Goal: Check status: Check status

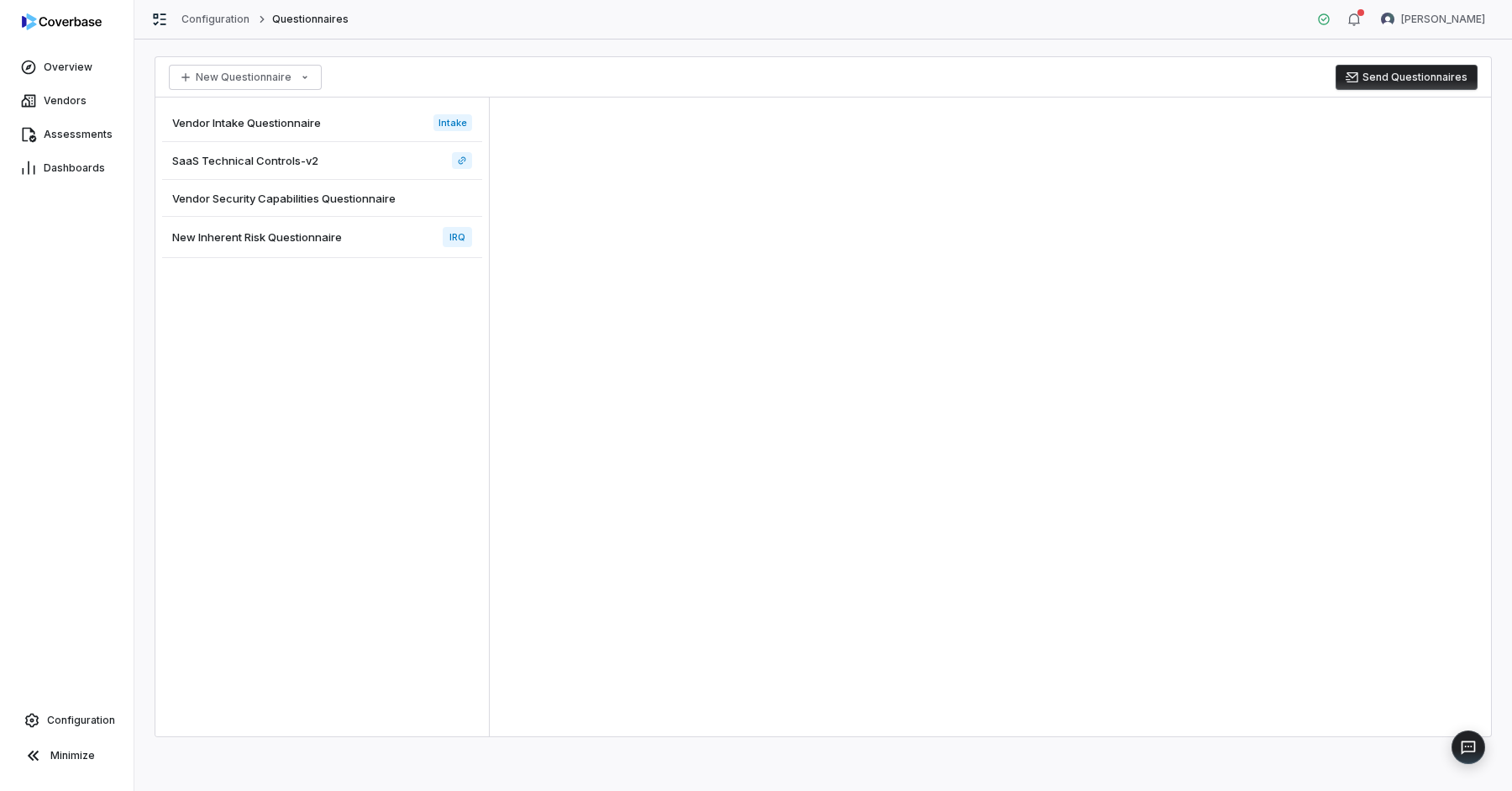
click at [367, 119] on div "Vendor Intake Questionnaire Intake" at bounding box center [321, 123] width 320 height 38
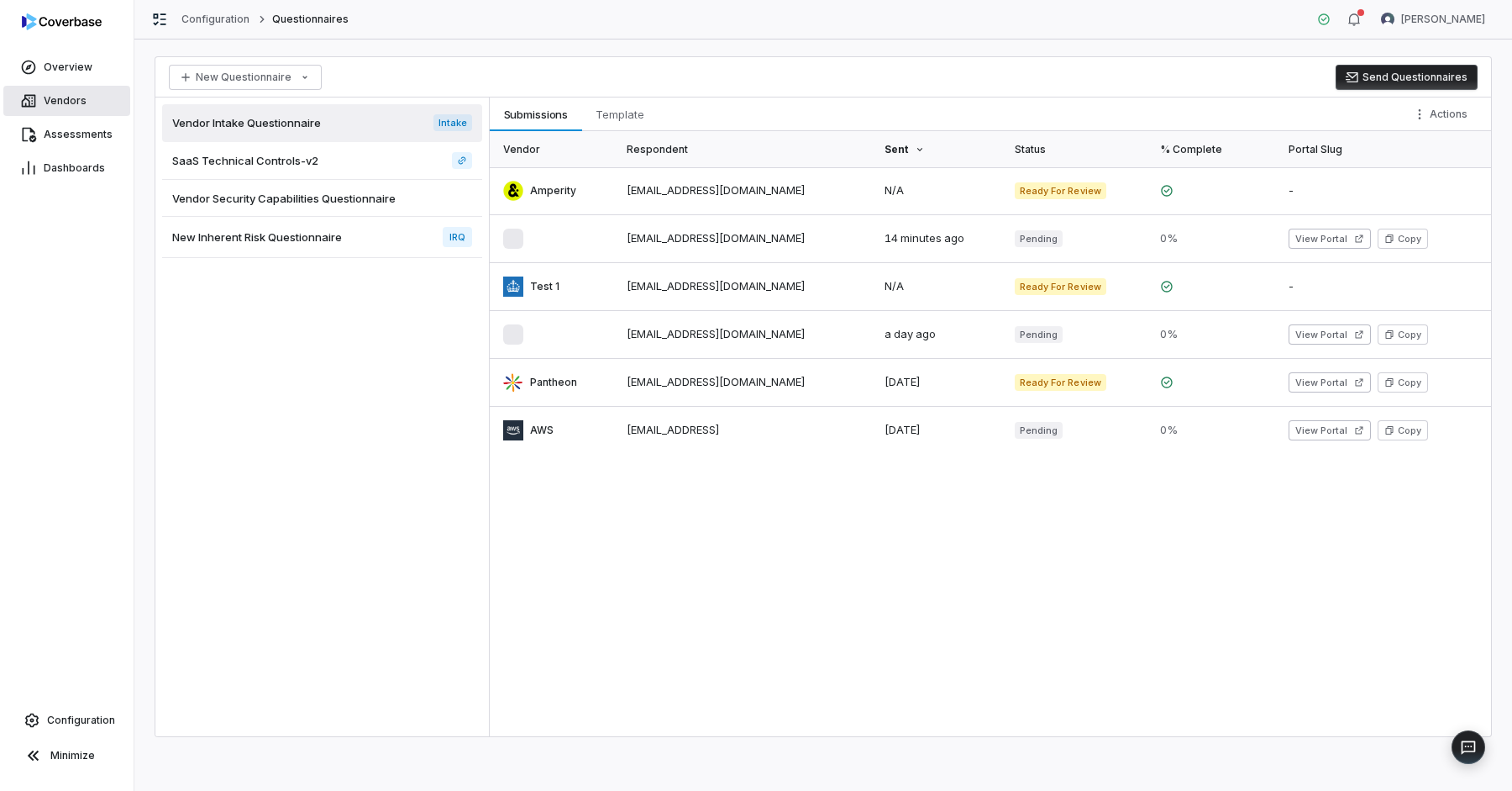
click at [44, 109] on link "Vendors" at bounding box center [66, 100] width 126 height 30
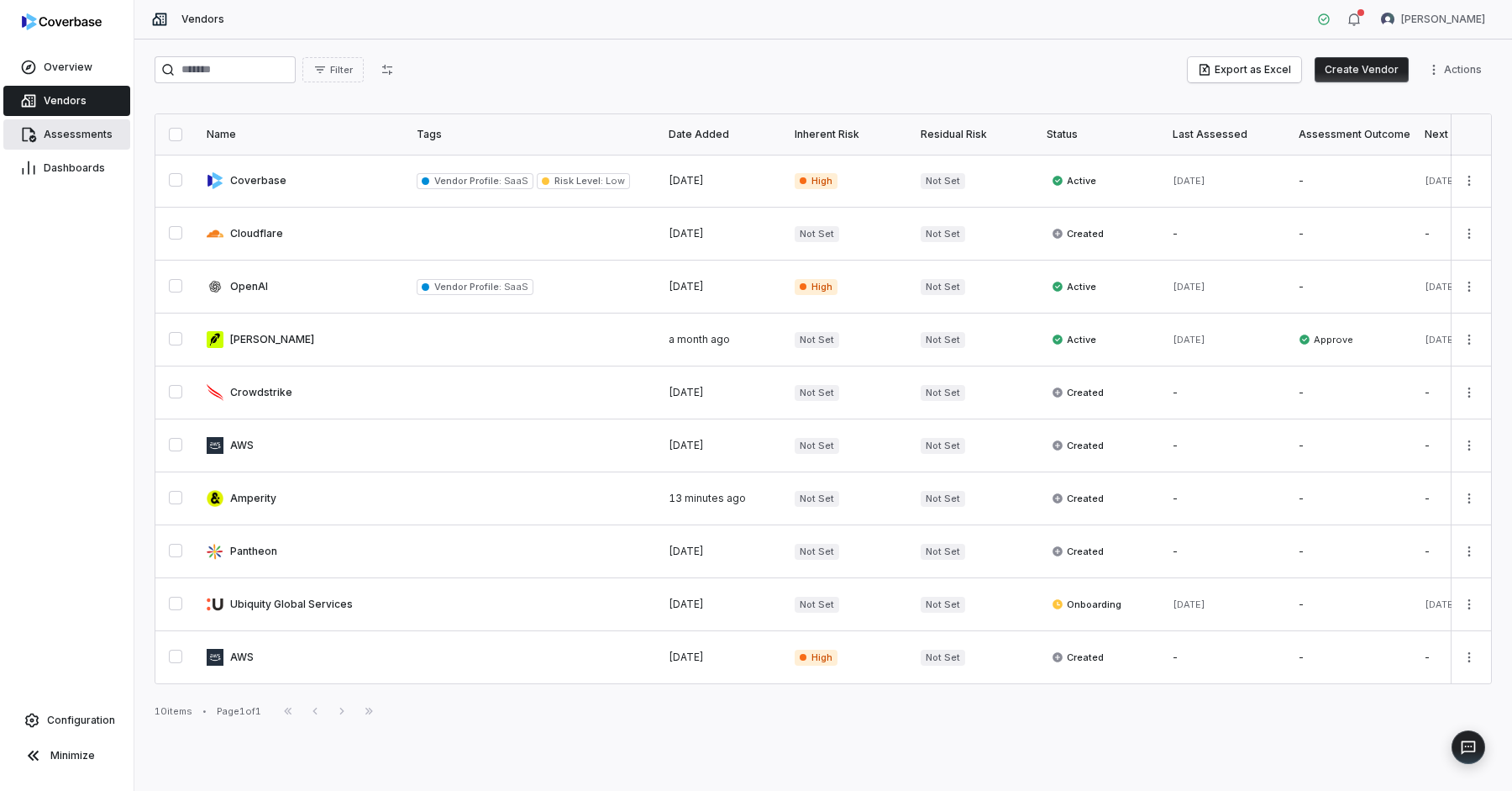
click at [74, 138] on span "Assessments" at bounding box center [78, 134] width 69 height 14
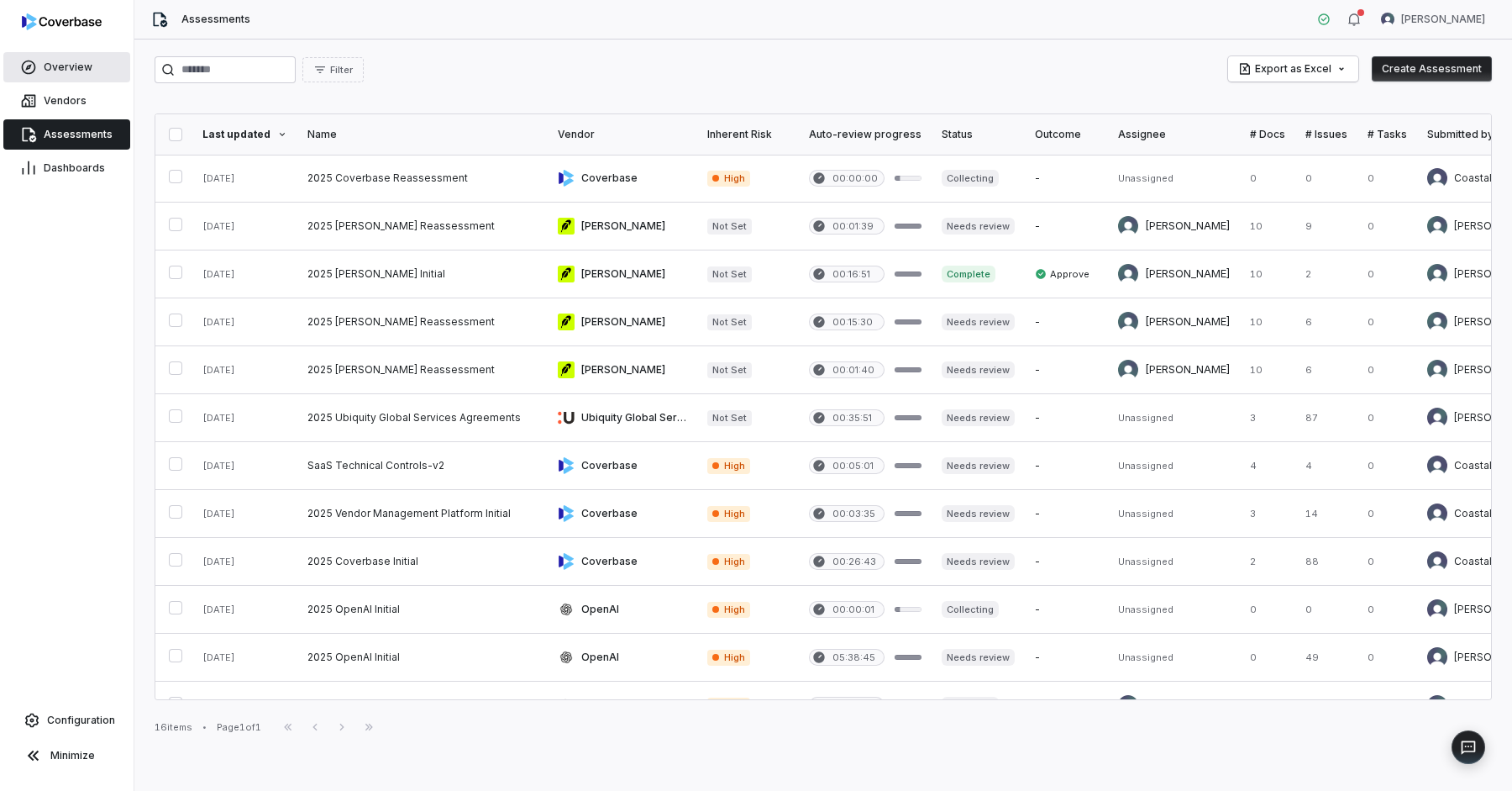
click at [75, 68] on span "Overview" at bounding box center [69, 68] width 49 height 14
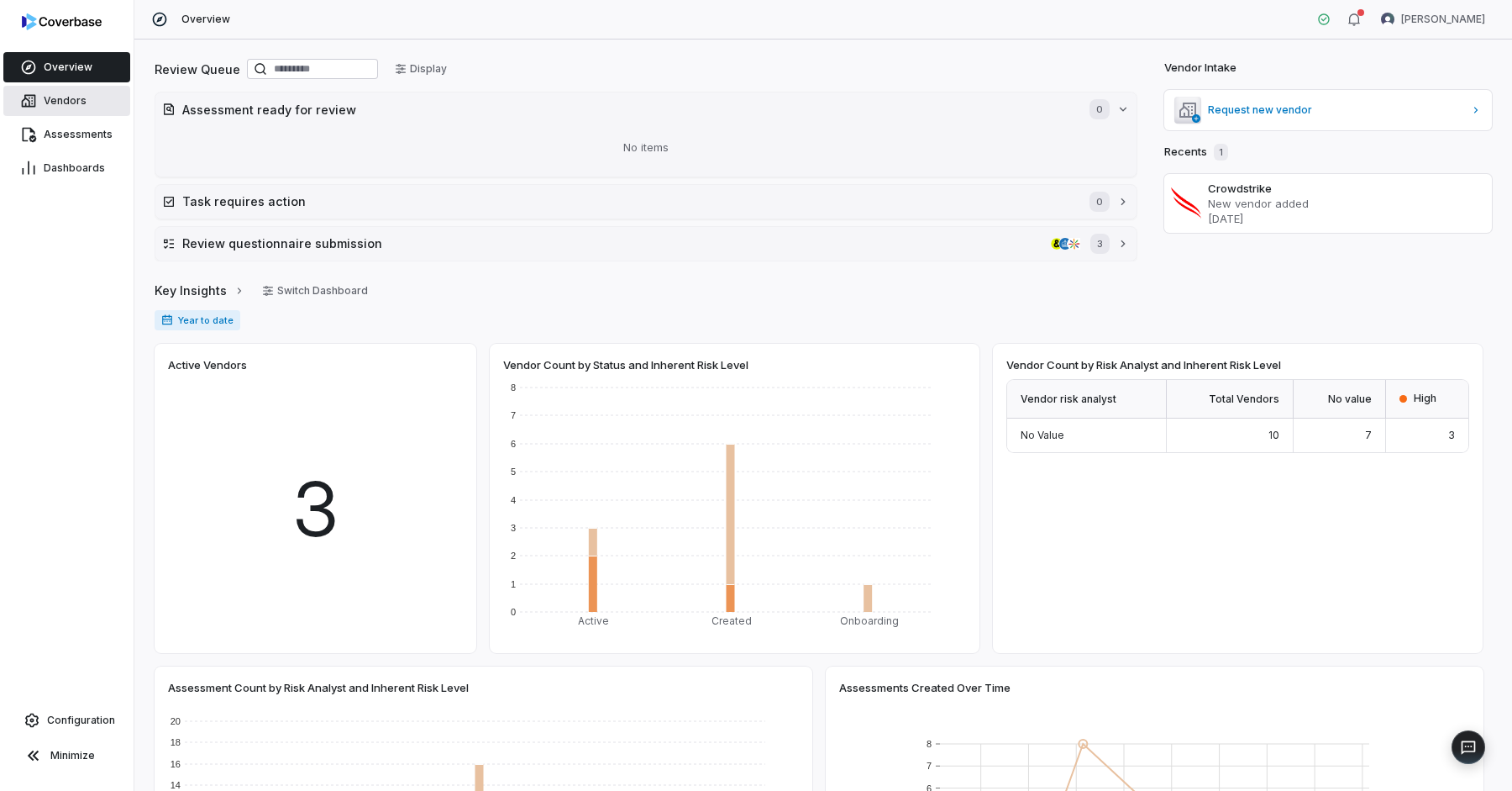
click at [77, 97] on span "Vendors" at bounding box center [66, 101] width 43 height 14
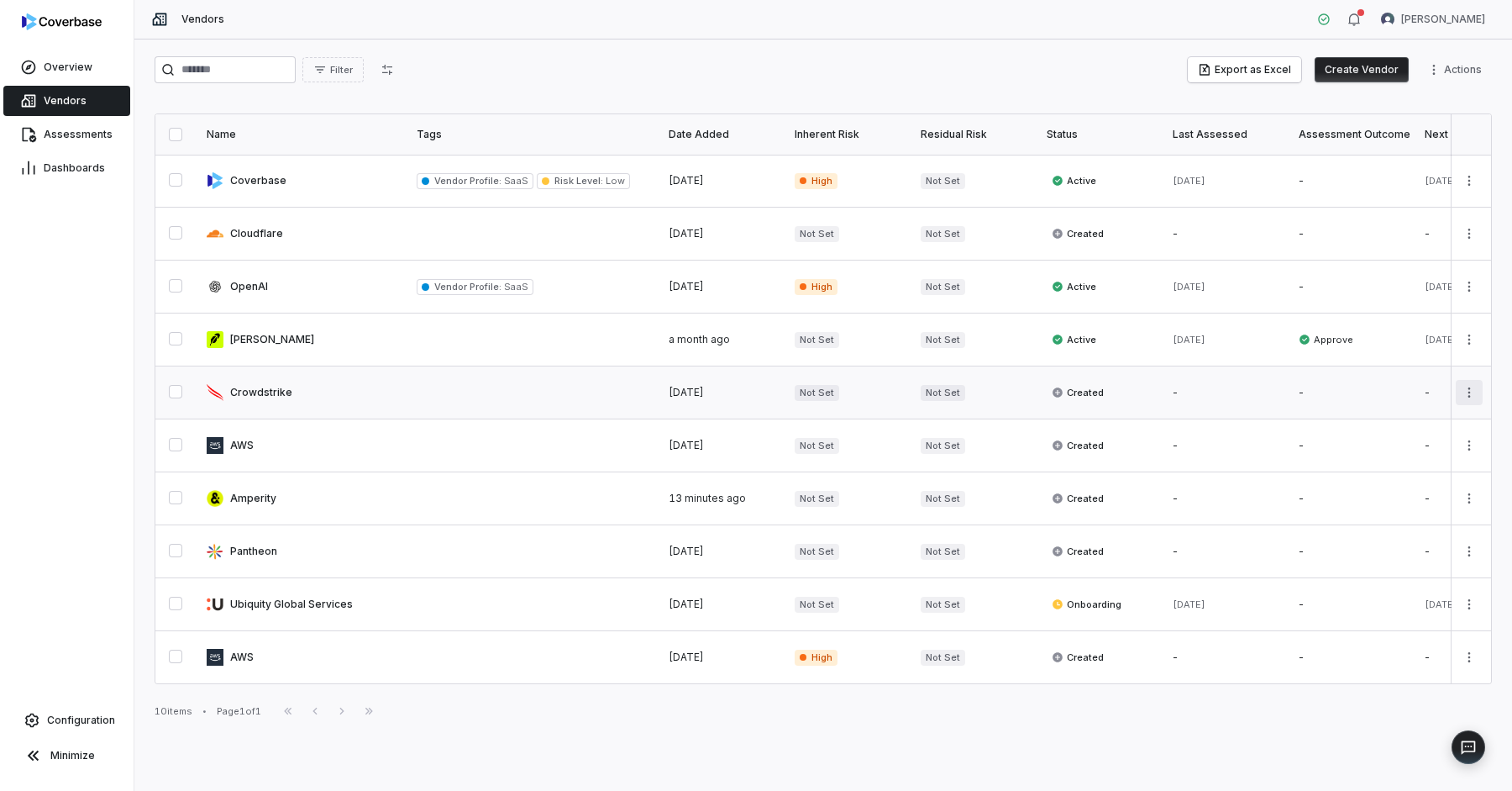
click at [1469, 391] on html "Overview Vendors Assessments Dashboards Configuration Minimize Vendors Chris Mo…" at bounding box center [756, 395] width 1512 height 791
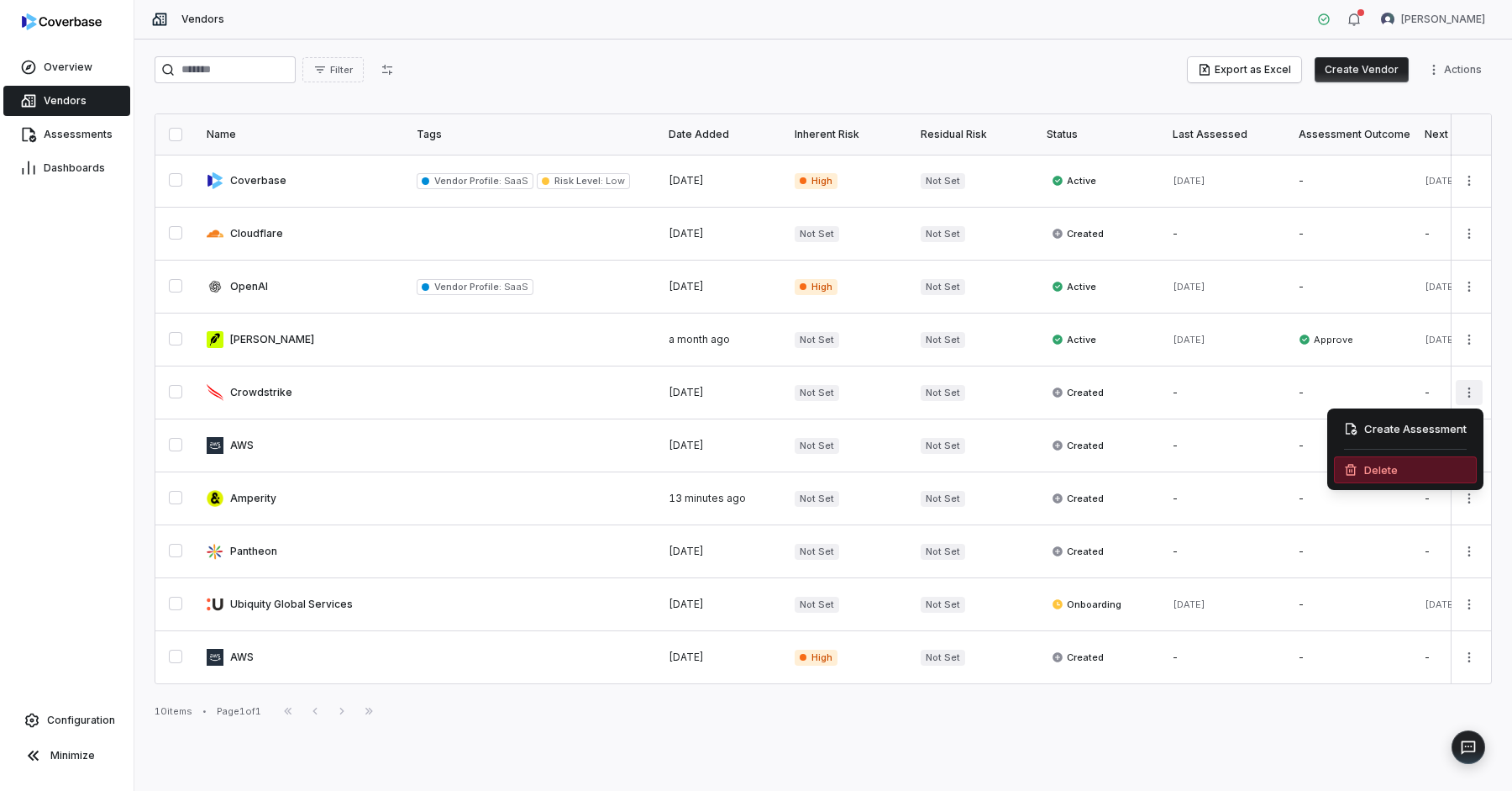
click at [1405, 469] on div "Delete" at bounding box center [1406, 470] width 143 height 26
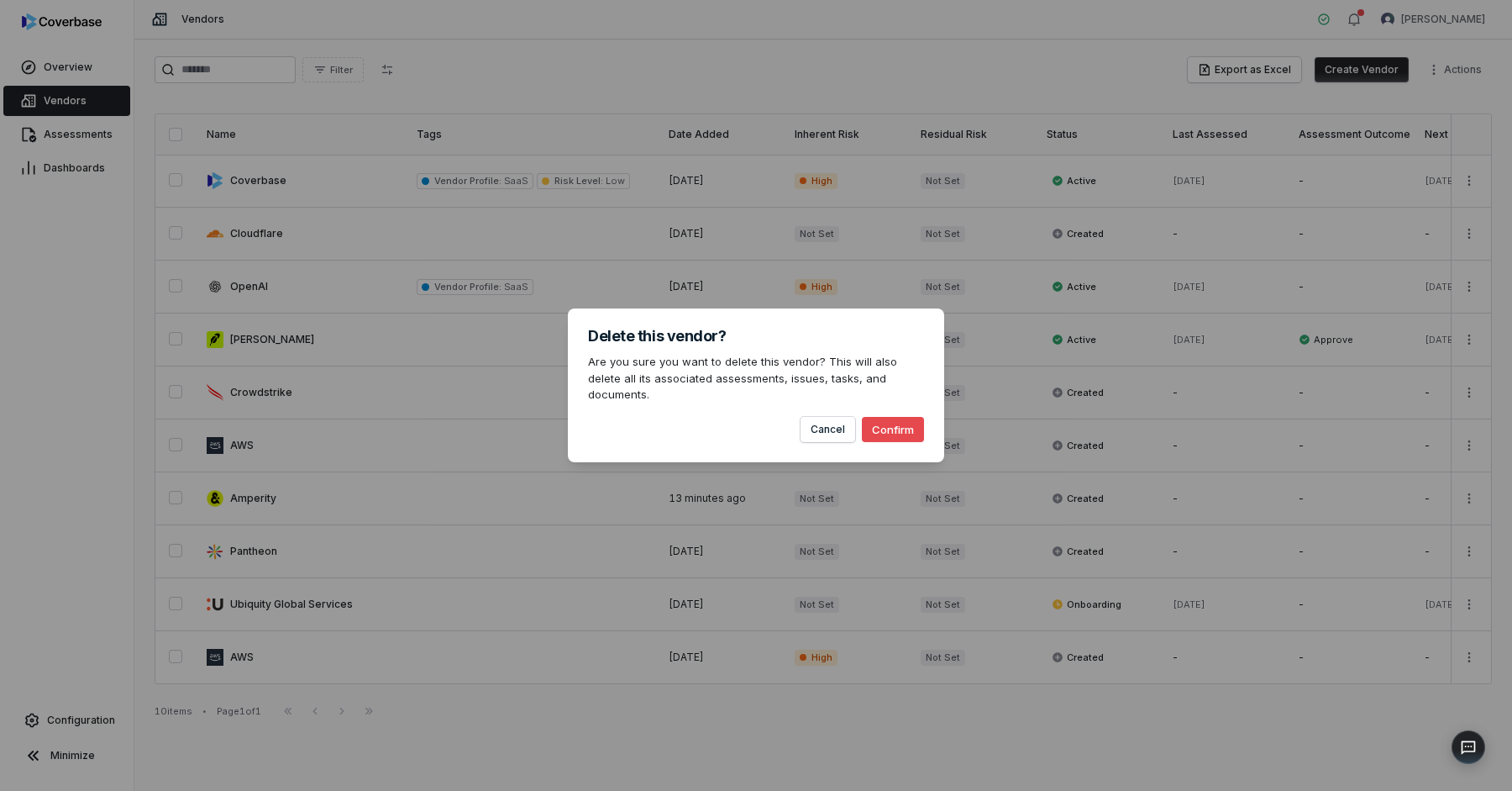
click at [893, 417] on button "Confirm" at bounding box center [893, 429] width 62 height 25
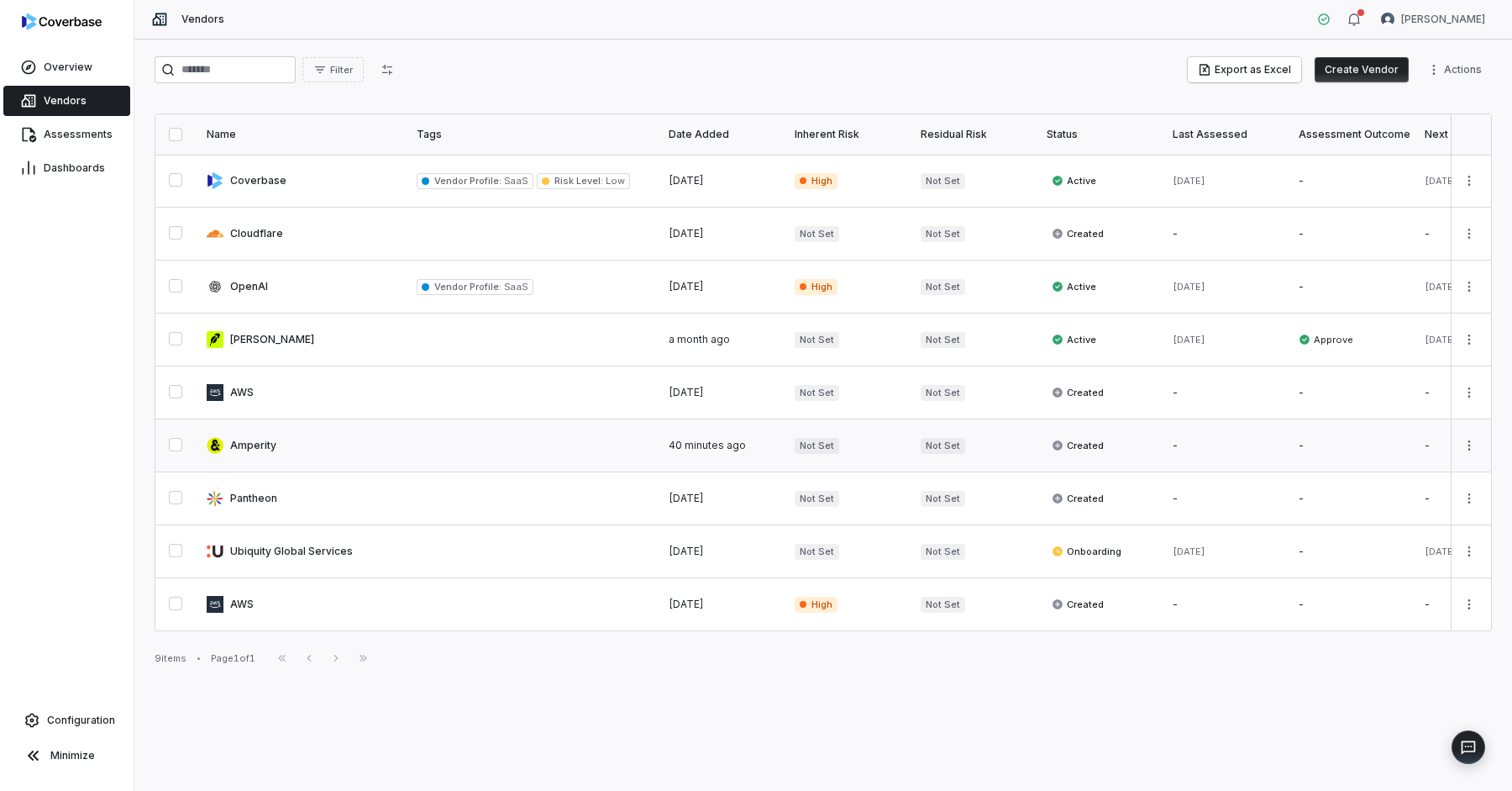
click at [317, 443] on link at bounding box center [302, 445] width 210 height 52
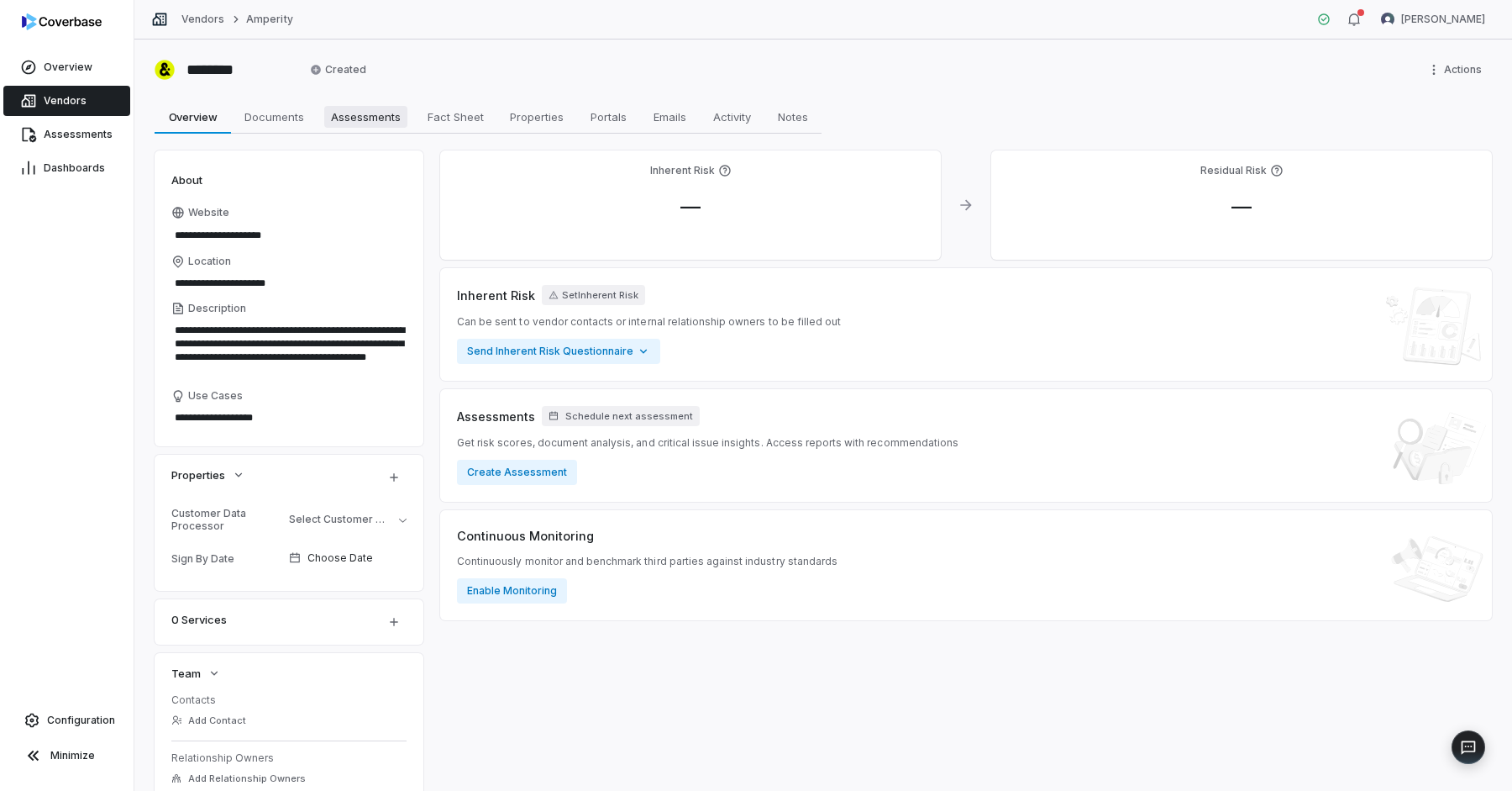
click at [363, 114] on span "Assessments" at bounding box center [366, 117] width 83 height 22
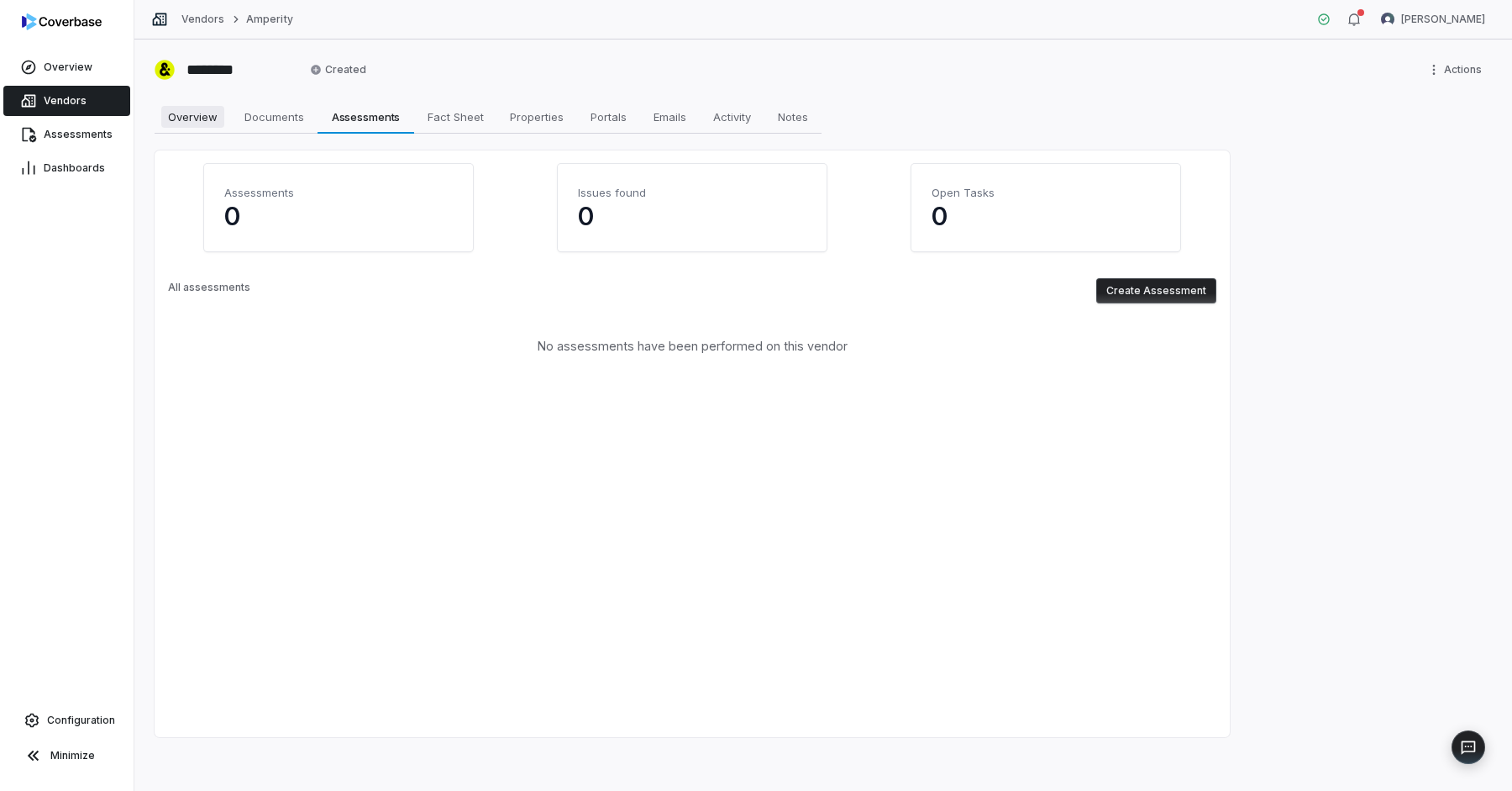
click at [192, 117] on span "Overview" at bounding box center [193, 117] width 63 height 22
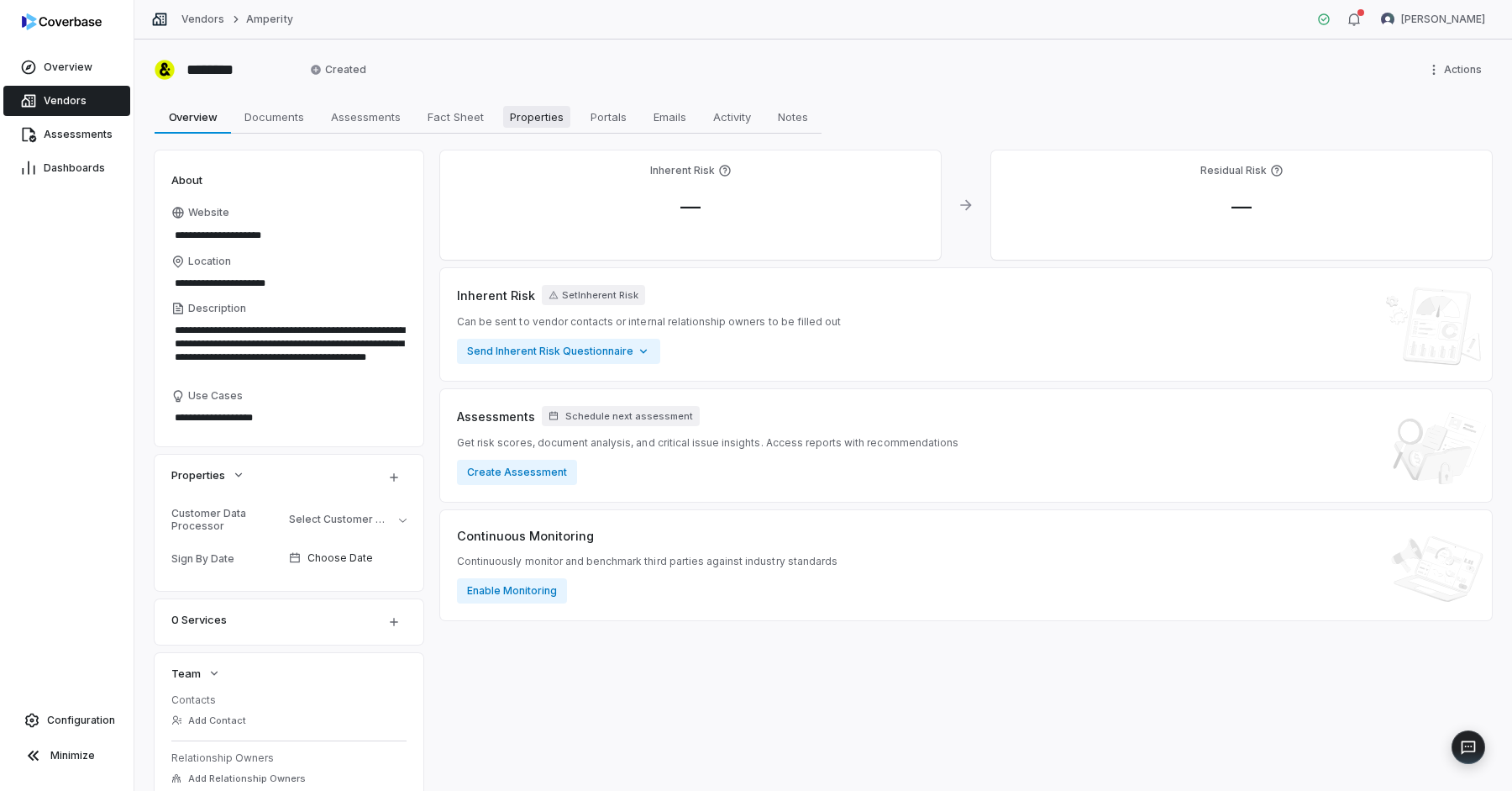
click at [522, 115] on span "Properties" at bounding box center [537, 117] width 68 height 22
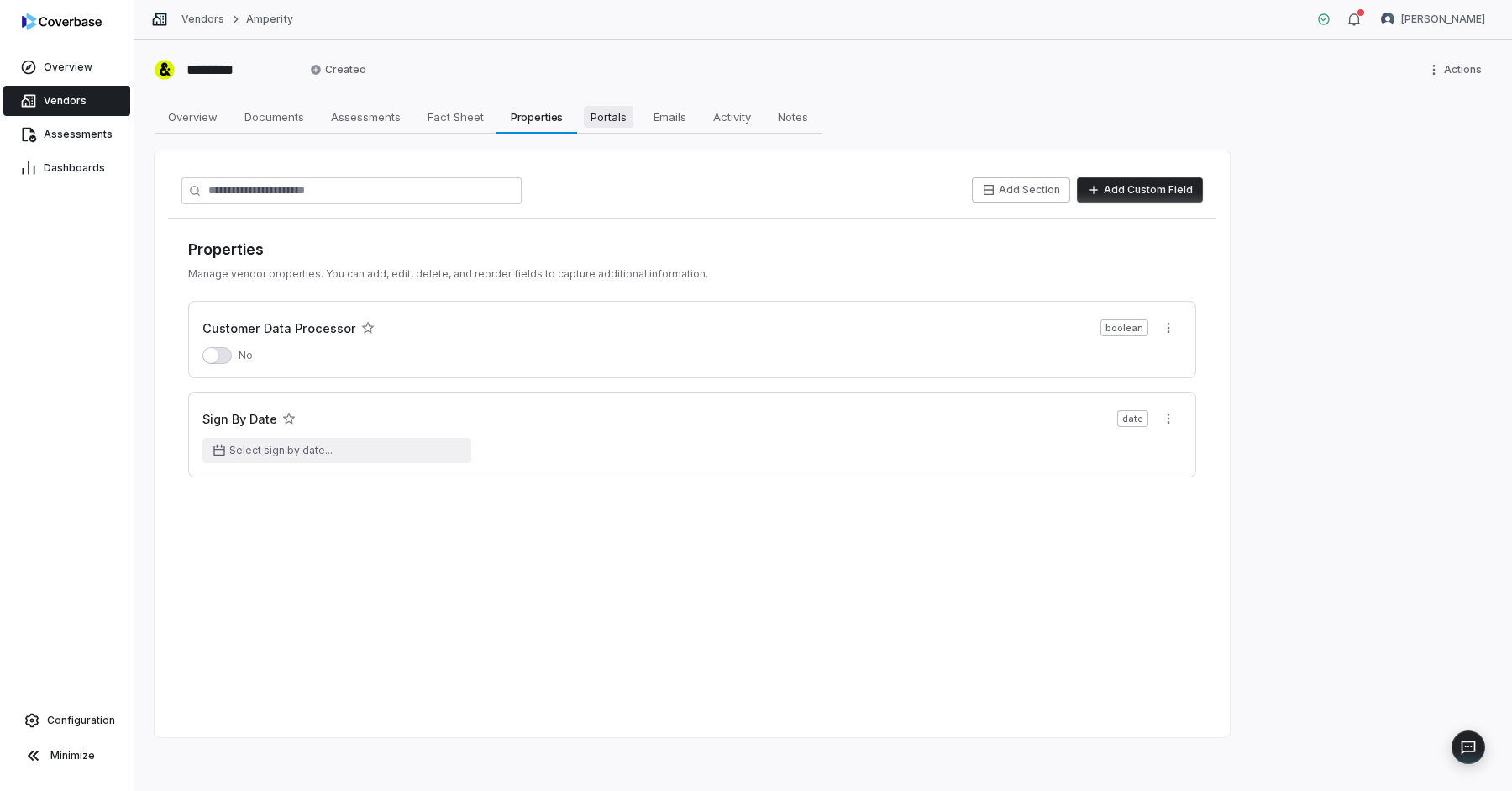
click at [610, 109] on span "Portals" at bounding box center [609, 117] width 50 height 22
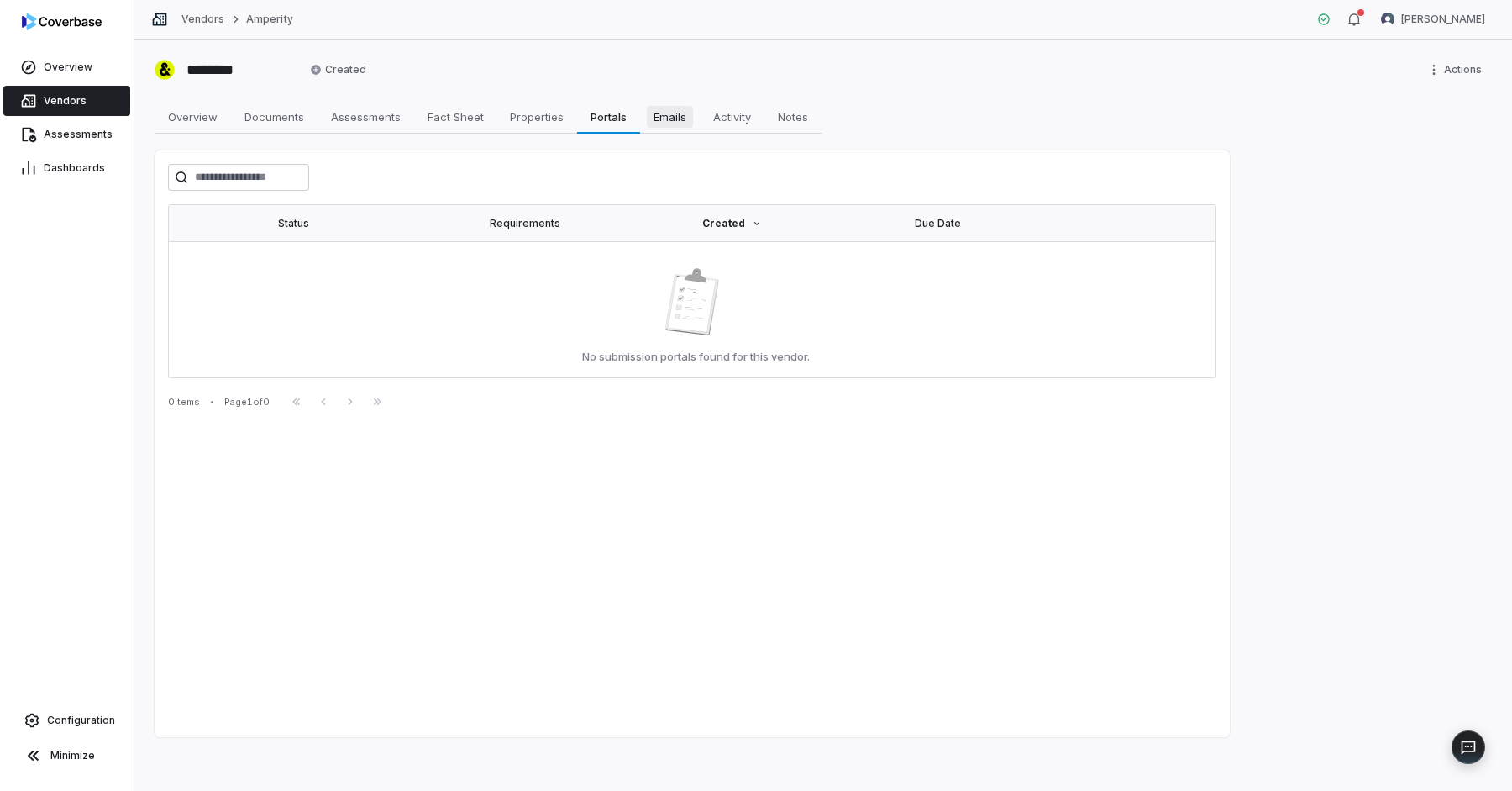
click at [668, 111] on span "Emails" at bounding box center [669, 117] width 46 height 22
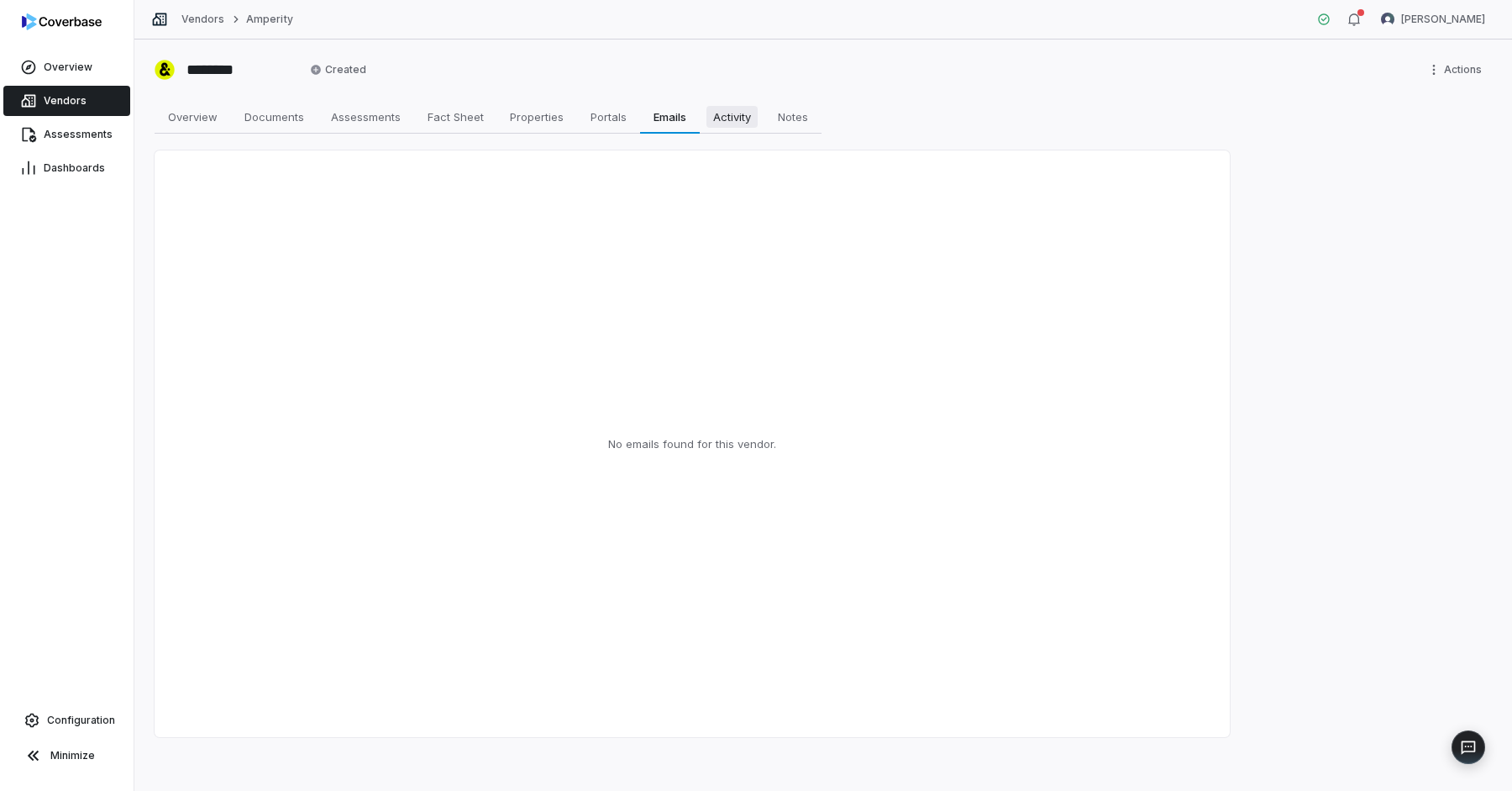
click at [740, 113] on span "Activity" at bounding box center [732, 117] width 51 height 22
click at [808, 113] on span "Notes" at bounding box center [793, 117] width 44 height 22
click at [279, 121] on span "Documents" at bounding box center [274, 117] width 73 height 22
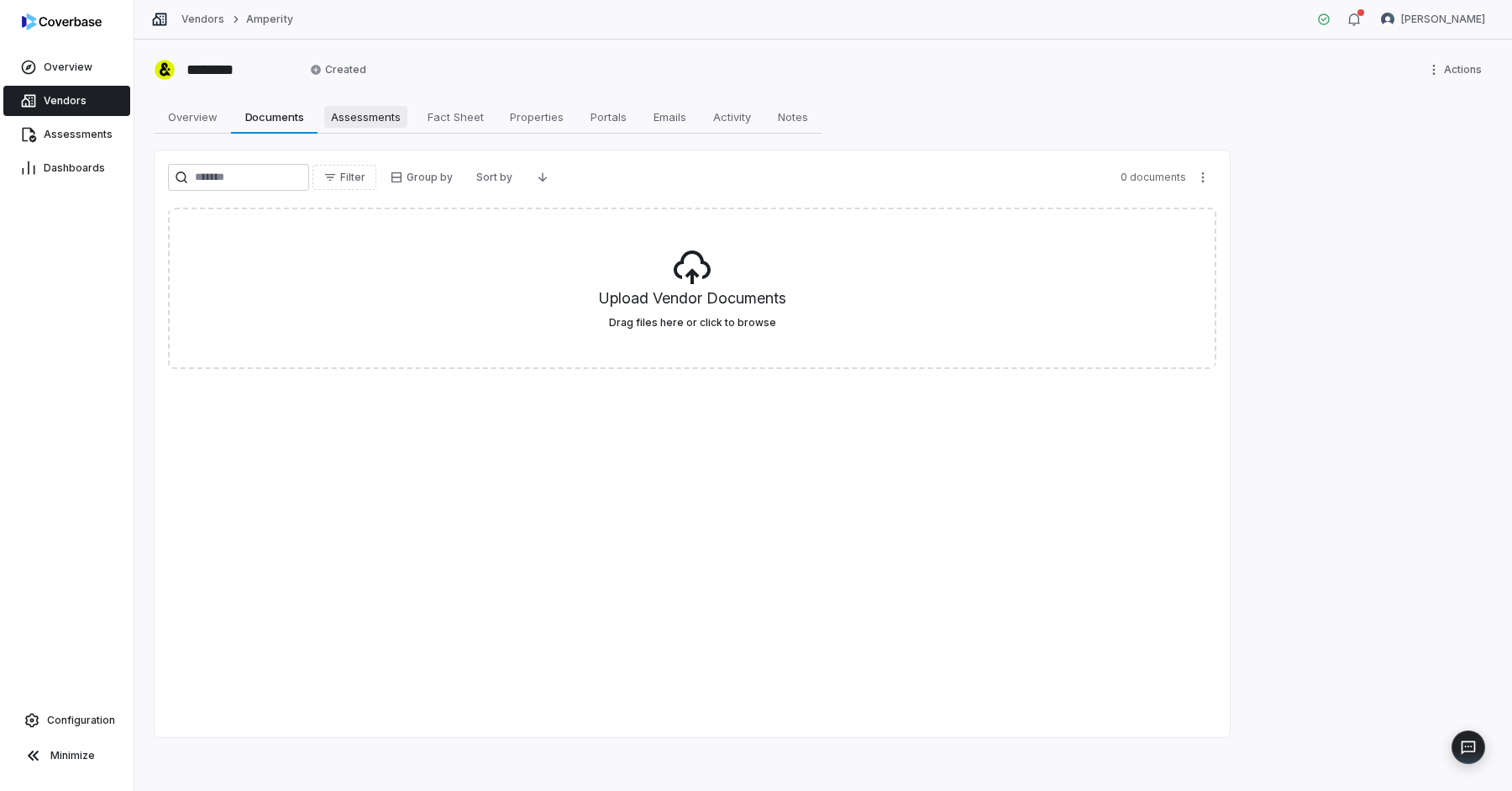
click at [368, 112] on span "Assessments" at bounding box center [366, 117] width 83 height 22
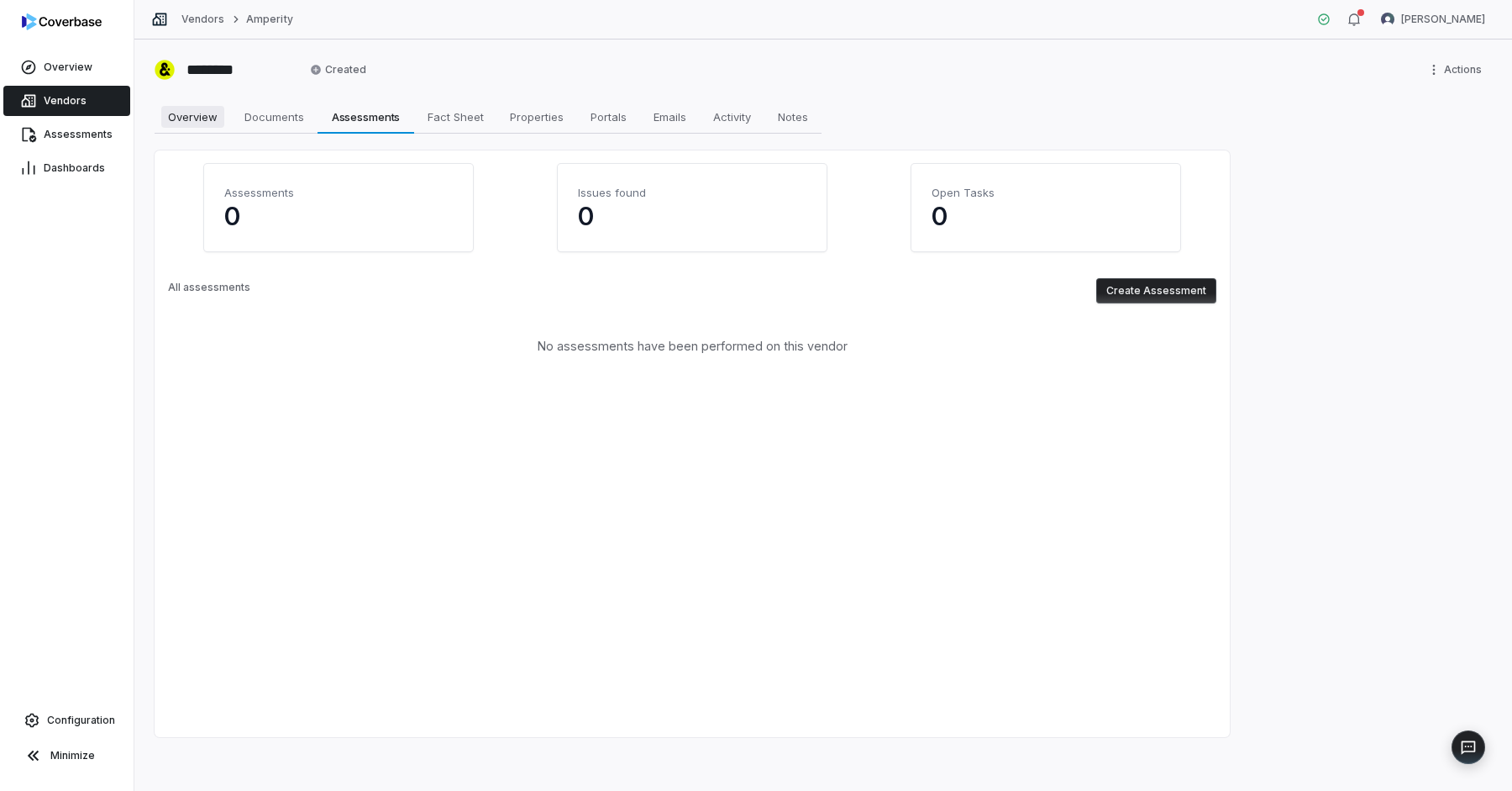
click at [168, 116] on span "Overview" at bounding box center [193, 117] width 63 height 22
type textarea "*"
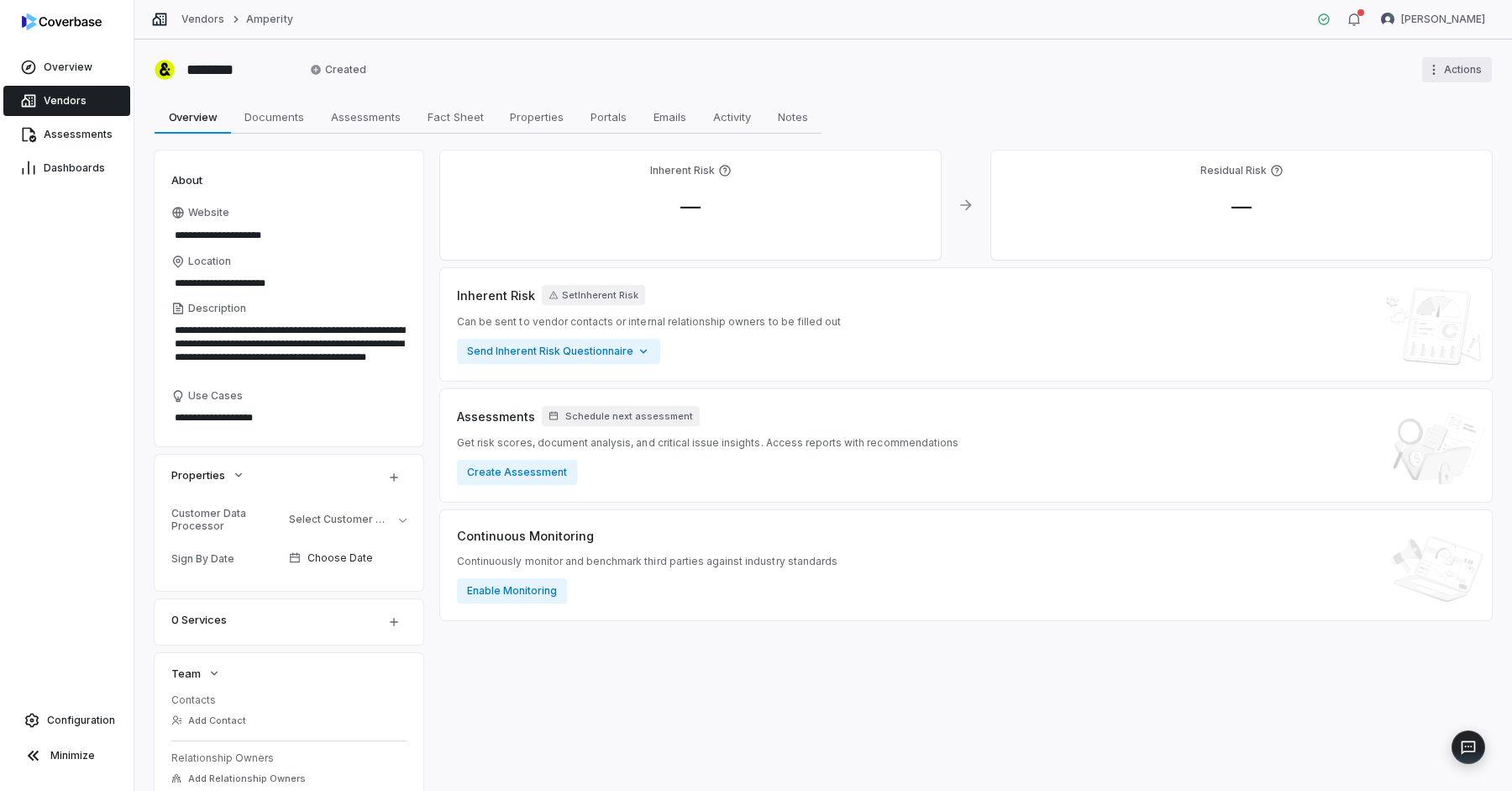
click at [1437, 62] on html "**********" at bounding box center [756, 395] width 1512 height 791
click at [1301, 65] on html "**********" at bounding box center [756, 395] width 1512 height 791
click at [61, 176] on link "Dashboards" at bounding box center [66, 168] width 126 height 30
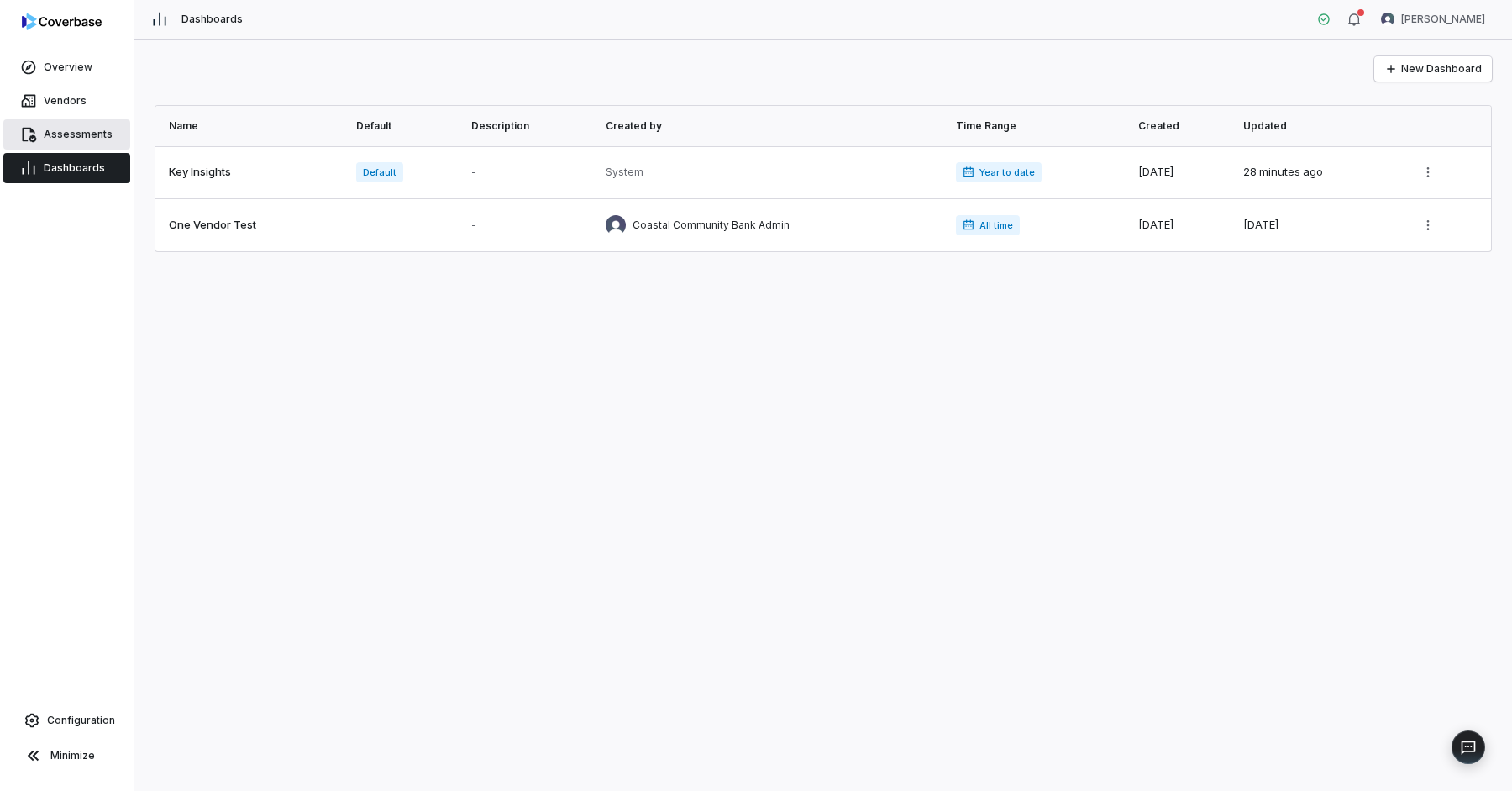
click at [60, 131] on span "Assessments" at bounding box center [78, 134] width 69 height 14
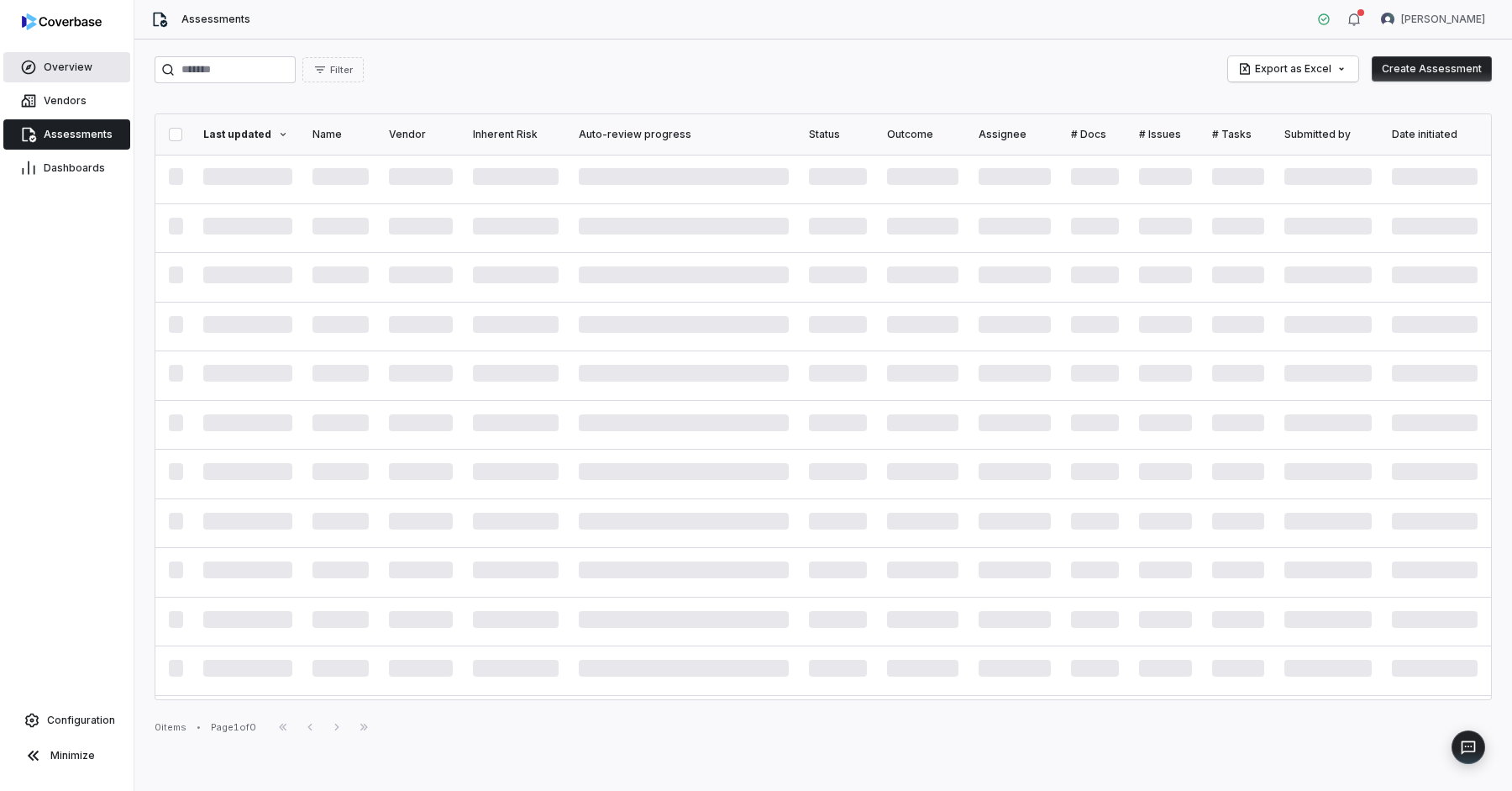
click at [71, 71] on span "Overview" at bounding box center [69, 68] width 49 height 14
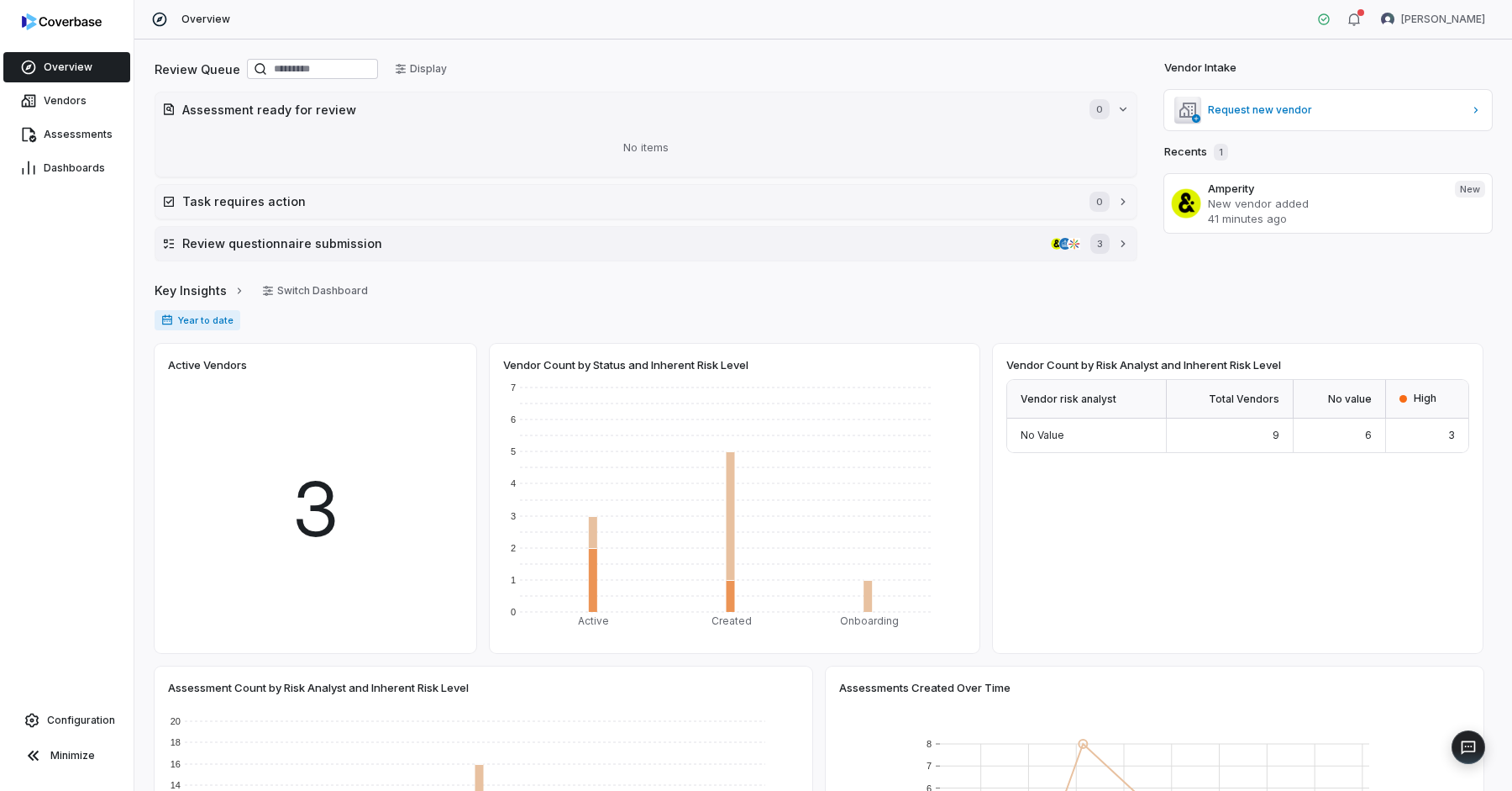
click at [416, 240] on h2 "Review questionnaire submission" at bounding box center [613, 243] width 862 height 18
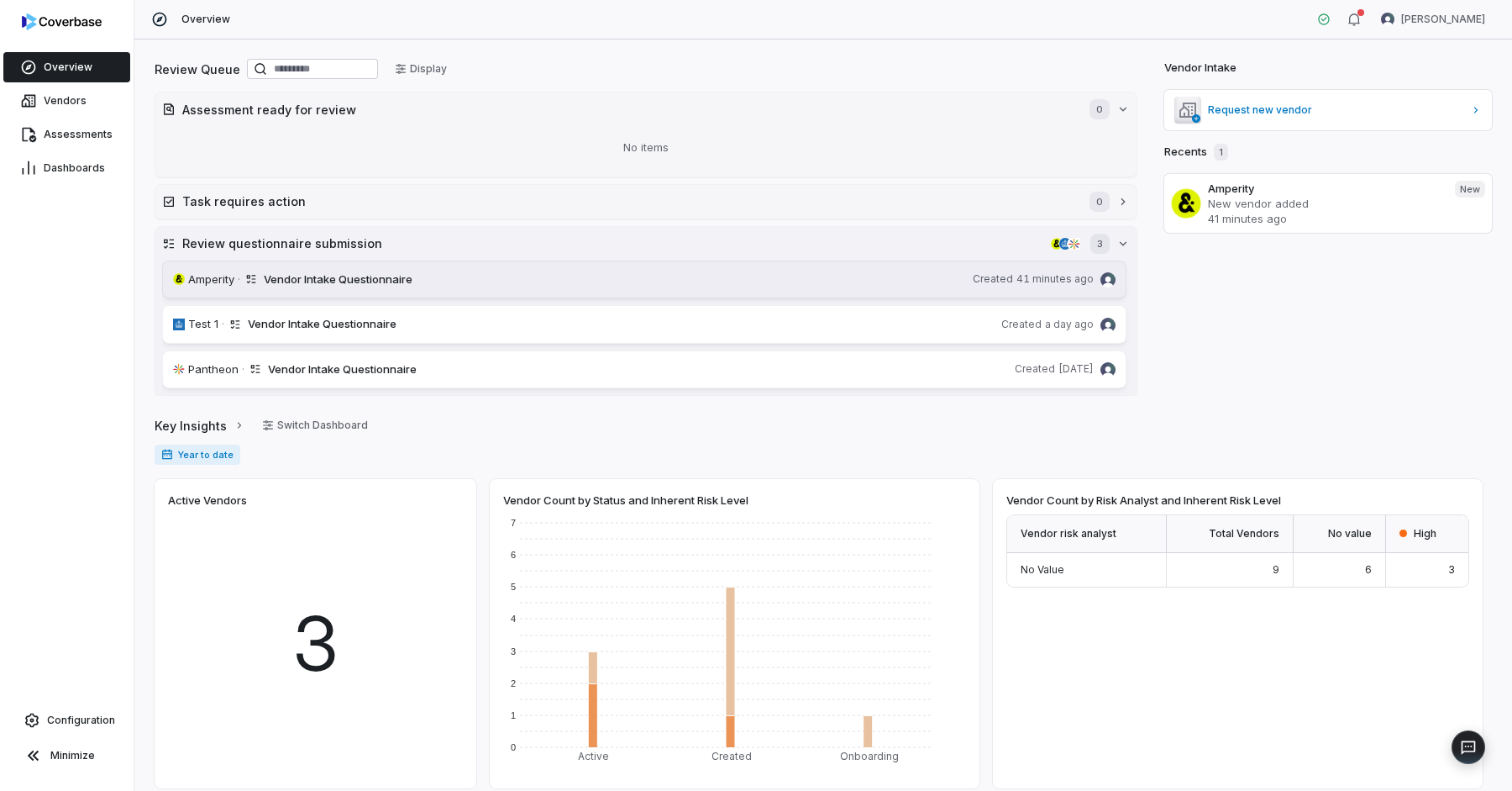
click at [463, 278] on span "Vendor Intake Questionnaire" at bounding box center [614, 279] width 703 height 17
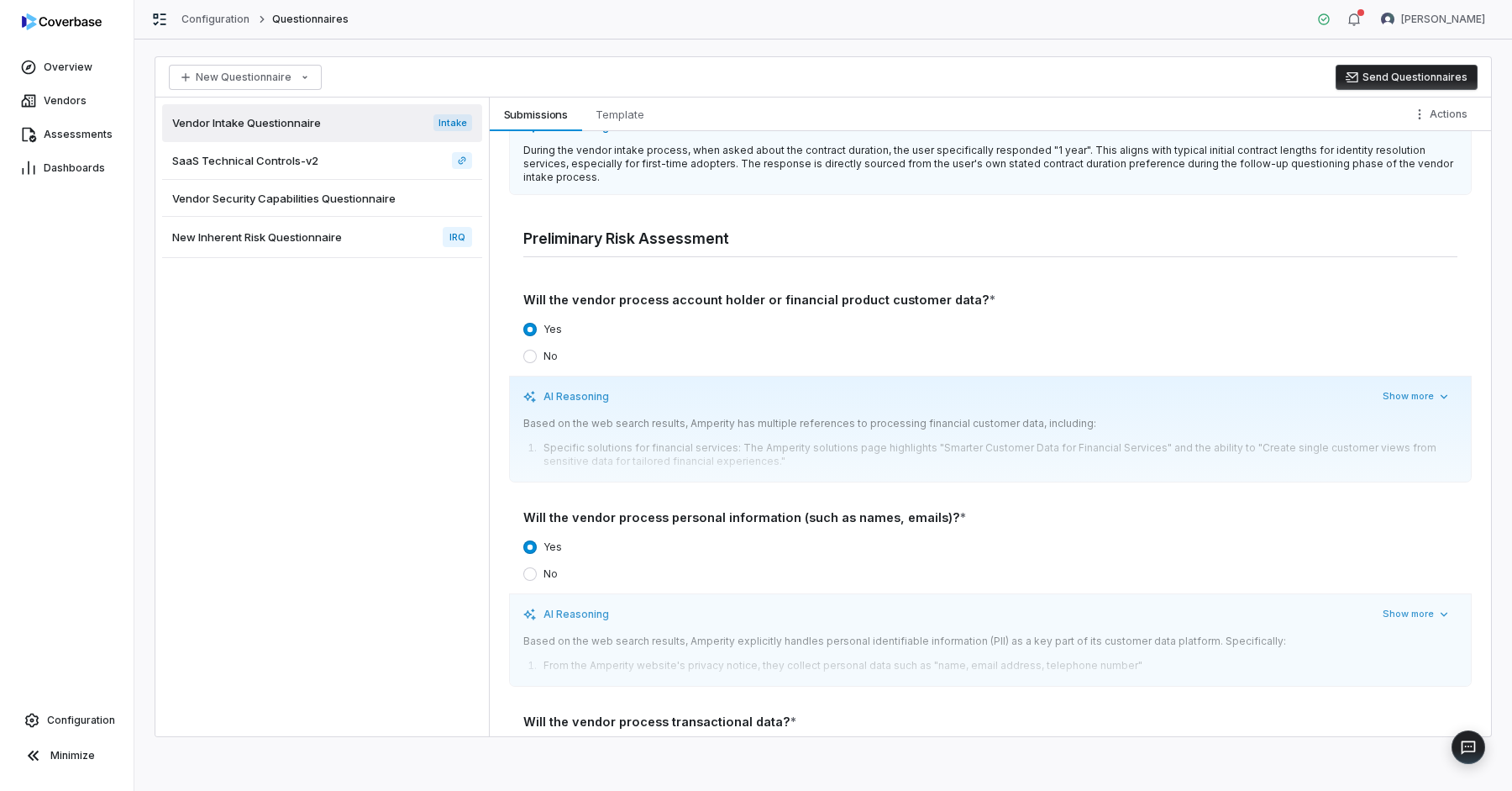
scroll to position [1068, 0]
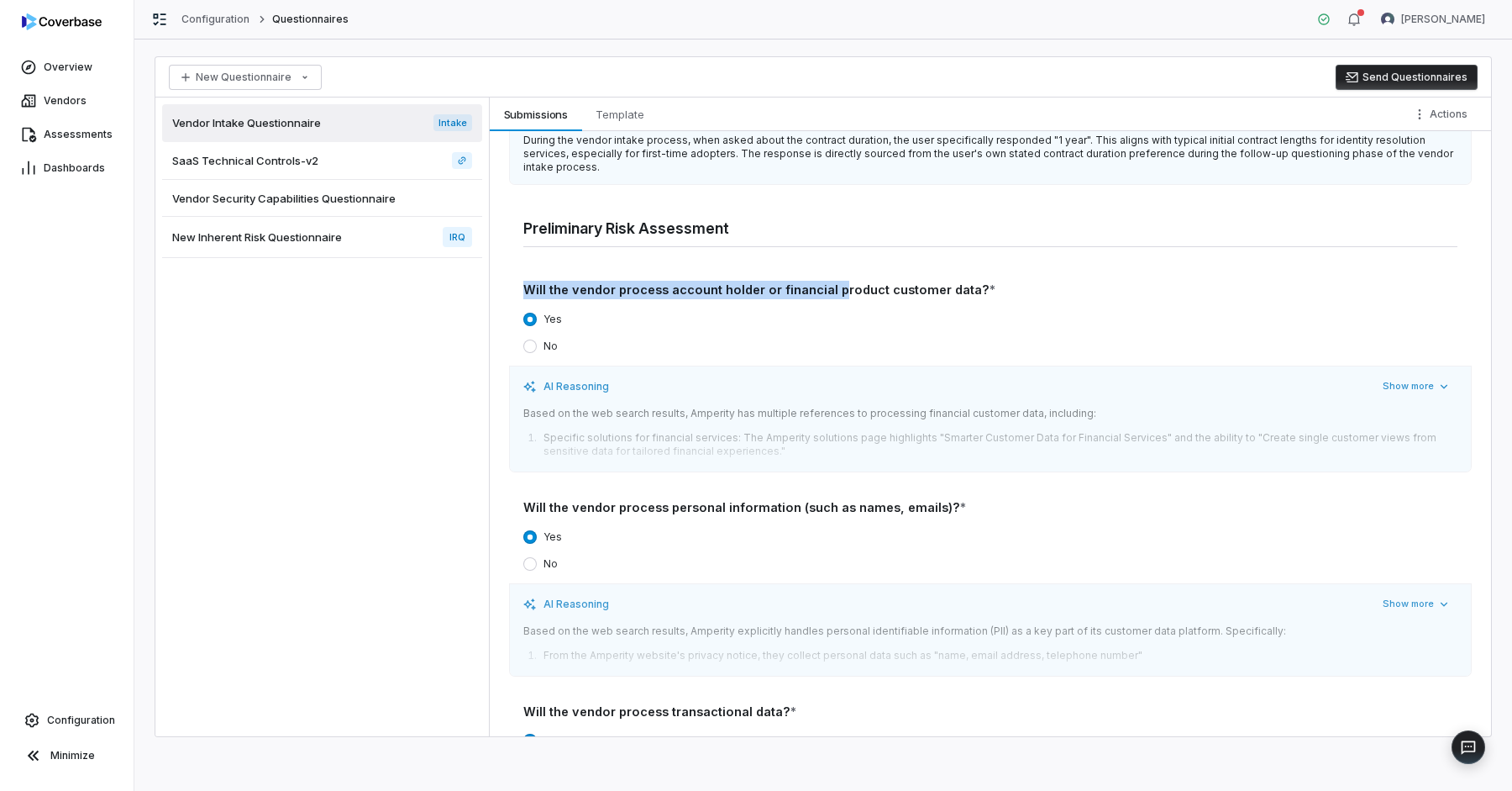
drag, startPoint x: 516, startPoint y: 278, endPoint x: 831, endPoint y: 274, distance: 315.0
click at [831, 274] on div "Procurement Details Is this engagement with the vendor for a new service or to …" at bounding box center [990, 728] width 948 height 2859
click at [831, 280] on div "Will the vendor process account holder or financial product customer data? *" at bounding box center [990, 289] width 934 height 19
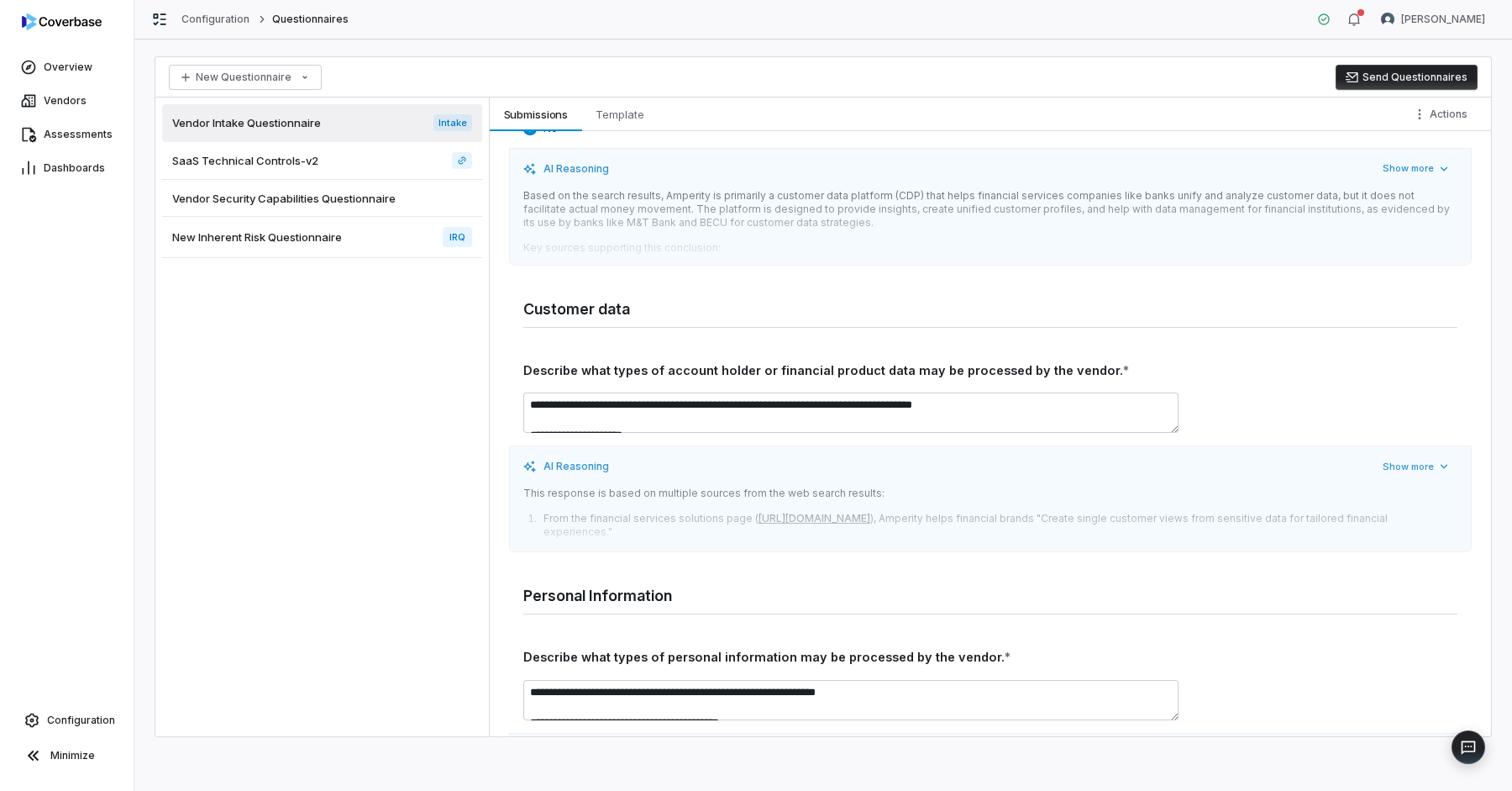
scroll to position [1995, 0]
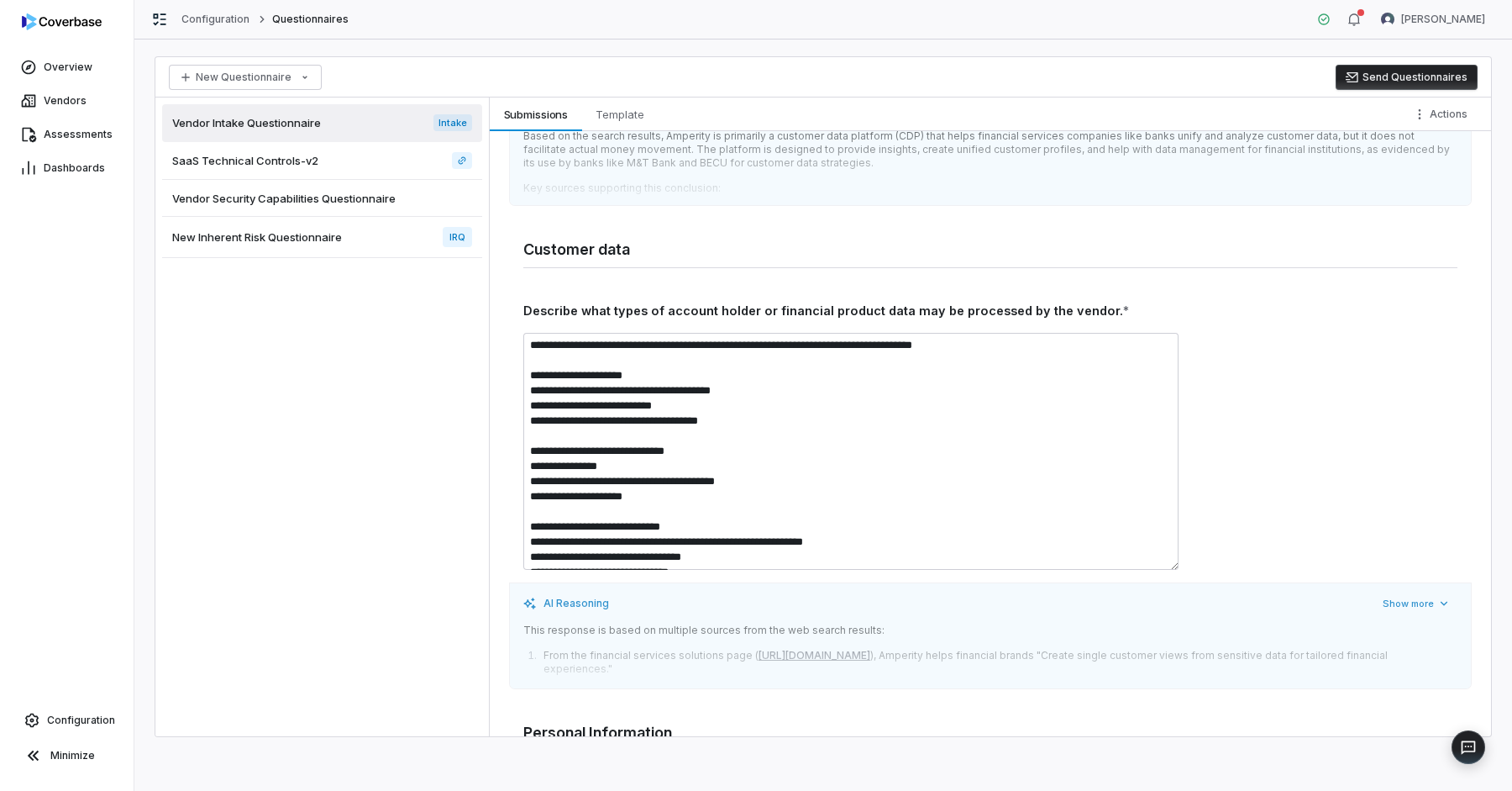
drag, startPoint x: 1176, startPoint y: 356, endPoint x: 1184, endPoint y: 552, distance: 196.2
click at [1184, 552] on div "**********" at bounding box center [990, 452] width 934 height 237
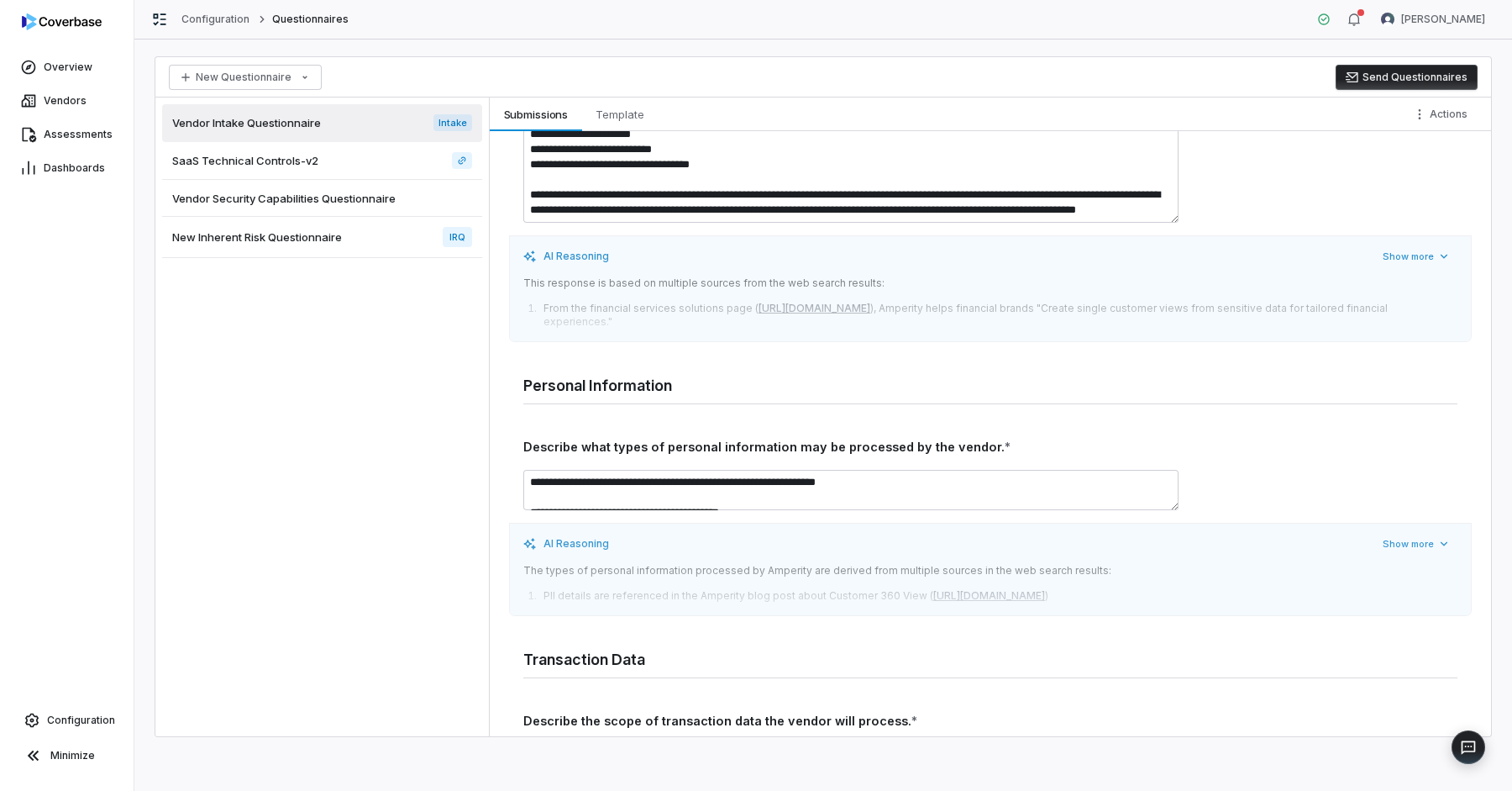
scroll to position [2528, 0]
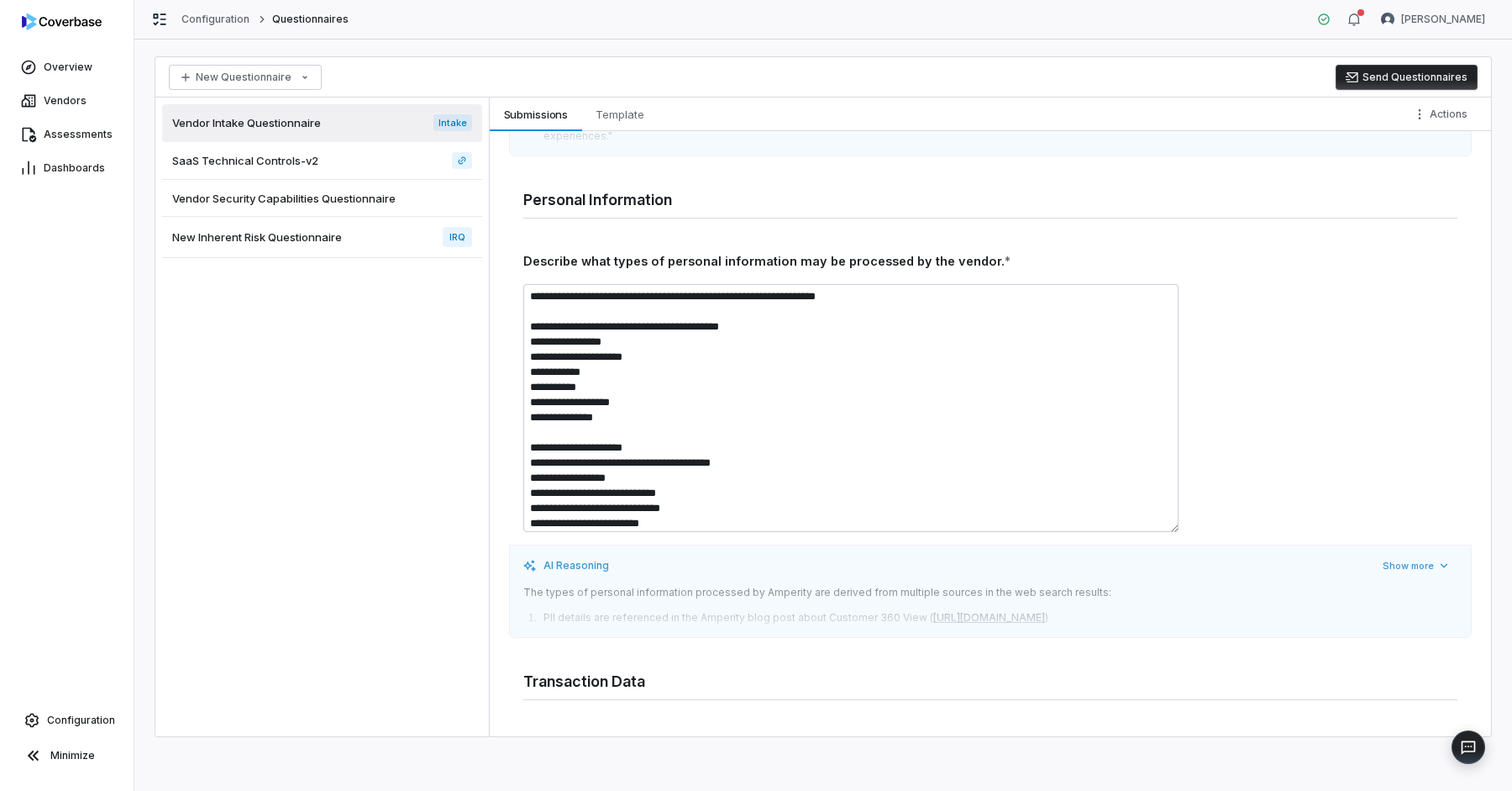
drag, startPoint x: 1176, startPoint y: 307, endPoint x: 1157, endPoint y: 516, distance: 209.9
click at [1158, 518] on textarea "**********" at bounding box center [851, 408] width 656 height 248
